Goal: Transaction & Acquisition: Download file/media

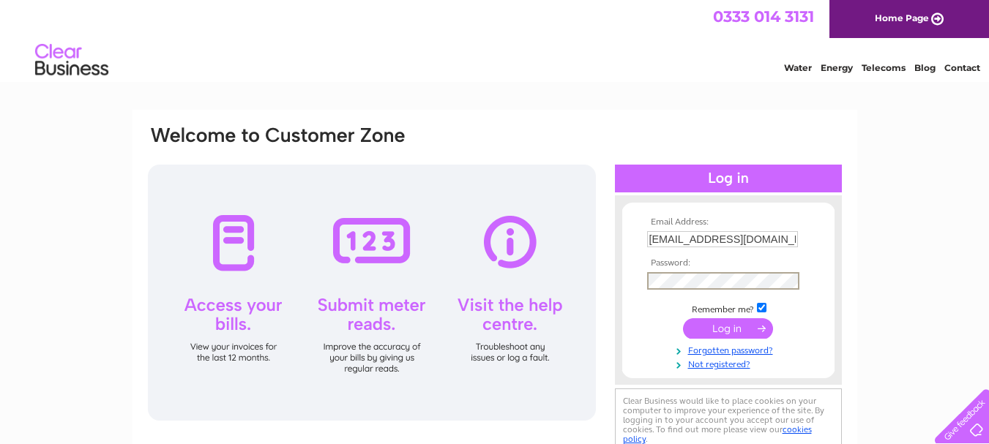
click at [893, 254] on div "Email Address: timwarrington2000@yahoo.com Password:" at bounding box center [494, 440] width 989 height 660
click at [732, 330] on input "submit" at bounding box center [728, 327] width 90 height 21
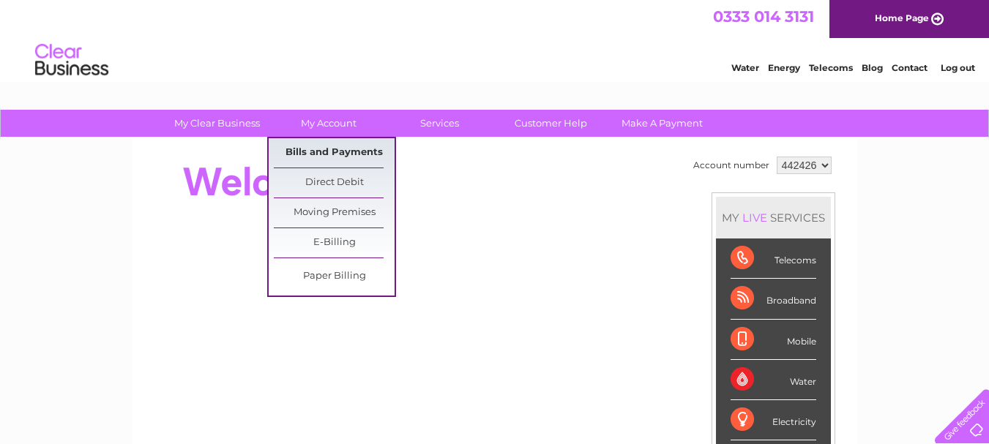
click at [332, 151] on link "Bills and Payments" at bounding box center [334, 152] width 121 height 29
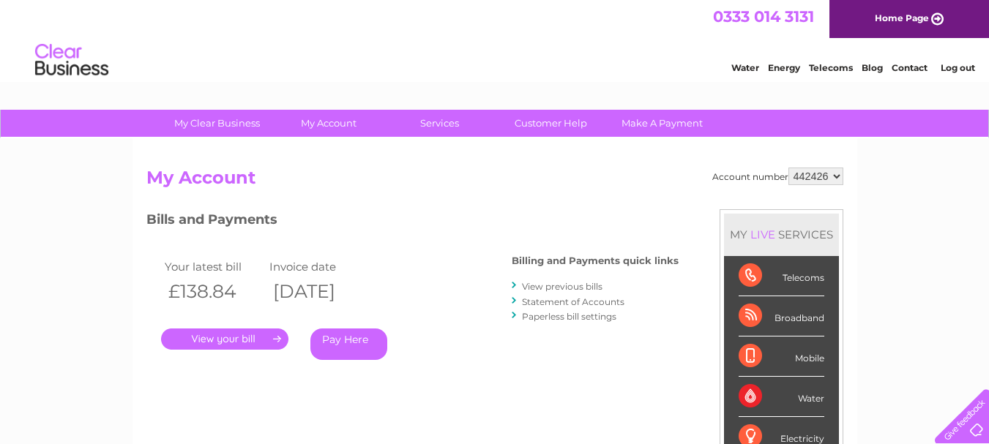
click at [246, 341] on link "." at bounding box center [224, 339] width 127 height 21
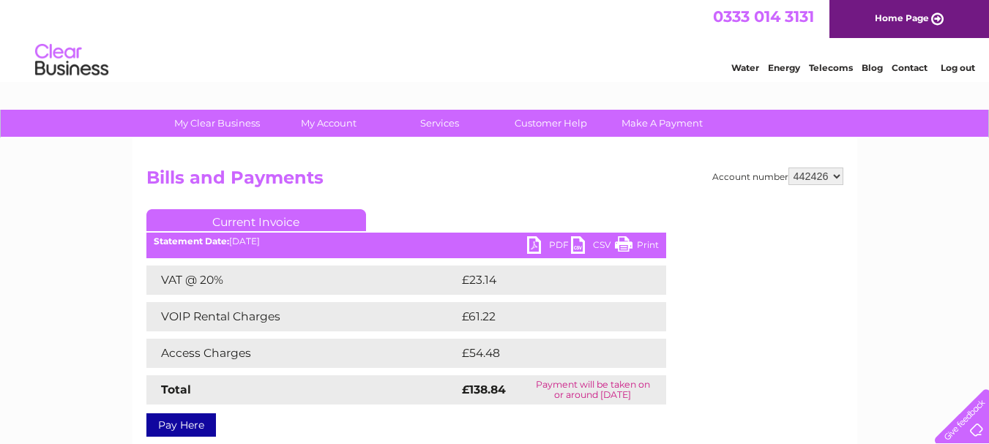
click at [533, 243] on link "PDF" at bounding box center [549, 246] width 44 height 21
click at [952, 64] on link "Log out" at bounding box center [958, 67] width 34 height 11
